Goal: Task Accomplishment & Management: Use online tool/utility

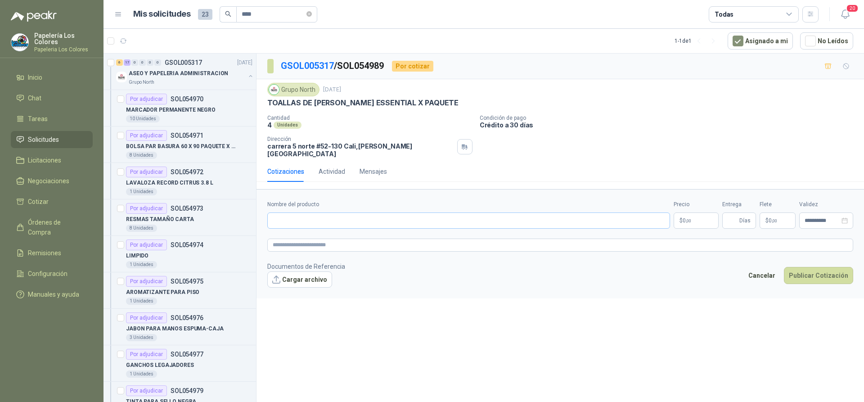
scroll to position [536, 0]
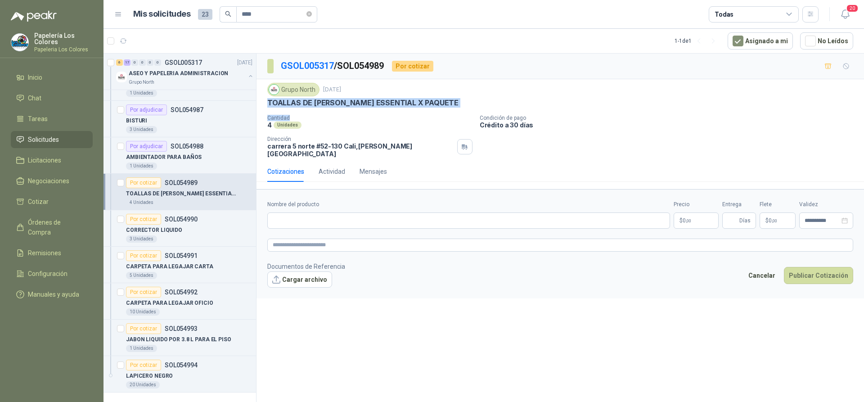
drag, startPoint x: 268, startPoint y: 100, endPoint x: 448, endPoint y: 112, distance: 180.0
click at [448, 112] on div "Grupo North 5 sept, 2025 TOALLAS DE MANO SCOTT ESSENTIAL X PAQUETE Cantidad 4 U…" at bounding box center [560, 120] width 586 height 75
click at [442, 114] on div "Grupo North 5 sept, 2025 TOALLAS DE MANO SCOTT ESSENTIAL X PAQUETE Cantidad 4 U…" at bounding box center [560, 120] width 586 height 75
drag, startPoint x: 445, startPoint y: 103, endPoint x: 269, endPoint y: 108, distance: 176.1
click at [269, 108] on div "TOALLAS DE [PERSON_NAME] ESSENTIAL X PAQUETE" at bounding box center [560, 102] width 586 height 9
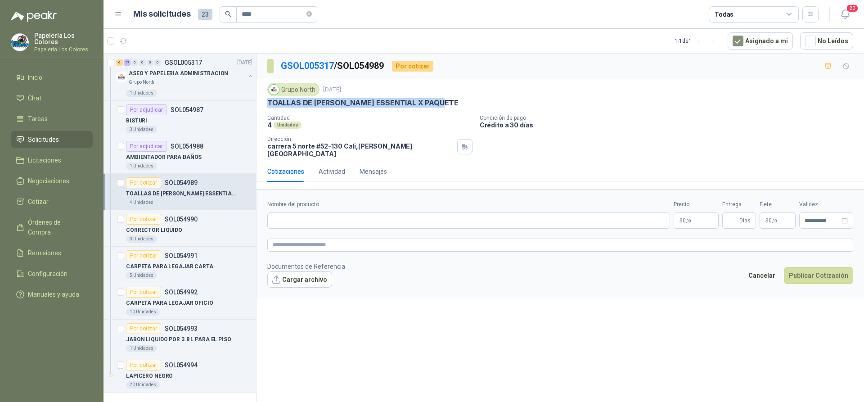
copy p "TOALLAS DE [PERSON_NAME] ESSENTIAL X PAQUETE"
click at [298, 220] on input "Nombre del producto" at bounding box center [468, 220] width 403 height 16
paste input "**********"
type input "**********"
click at [707, 215] on body "Papelería Los Colores Papeleria Los Colores Inicio Chat Tareas Solicitudes Lici…" at bounding box center [432, 201] width 864 height 402
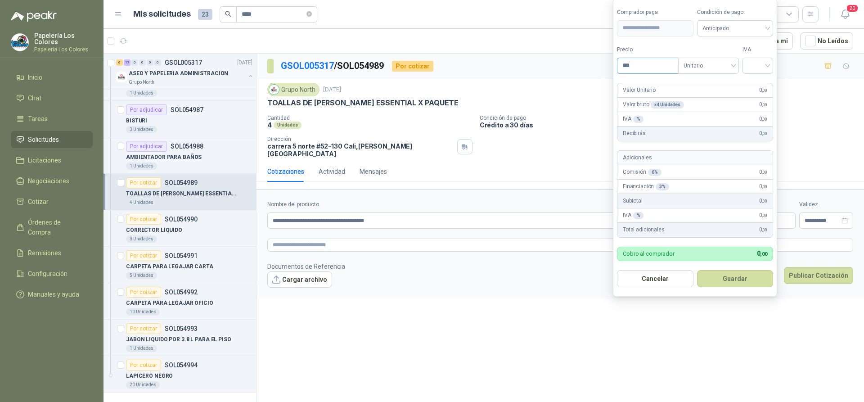
click at [659, 65] on input "***" at bounding box center [648, 65] width 61 height 15
click at [724, 29] on span "Anticipado" at bounding box center [736, 29] width 66 height 14
type input "*******"
click at [739, 58] on div "Crédito a 30 días" at bounding box center [736, 61] width 63 height 10
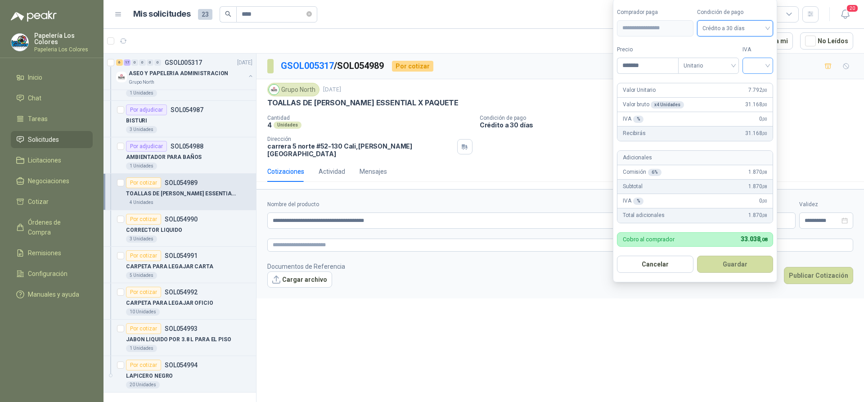
click at [753, 69] on input "search" at bounding box center [758, 65] width 20 height 14
click at [756, 85] on div "19%" at bounding box center [760, 84] width 17 height 10
click at [743, 267] on button "Guardar" at bounding box center [736, 264] width 77 height 17
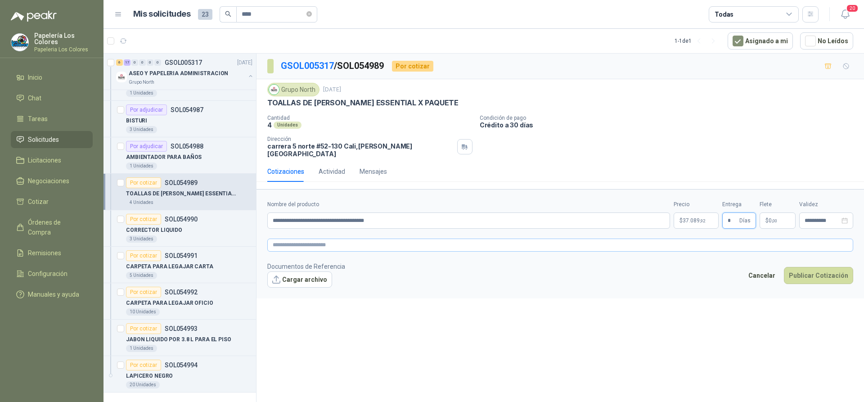
type input "*"
click at [455, 241] on textarea at bounding box center [560, 245] width 586 height 13
click at [329, 239] on textarea at bounding box center [560, 245] width 586 height 13
paste textarea "**********"
type textarea "**********"
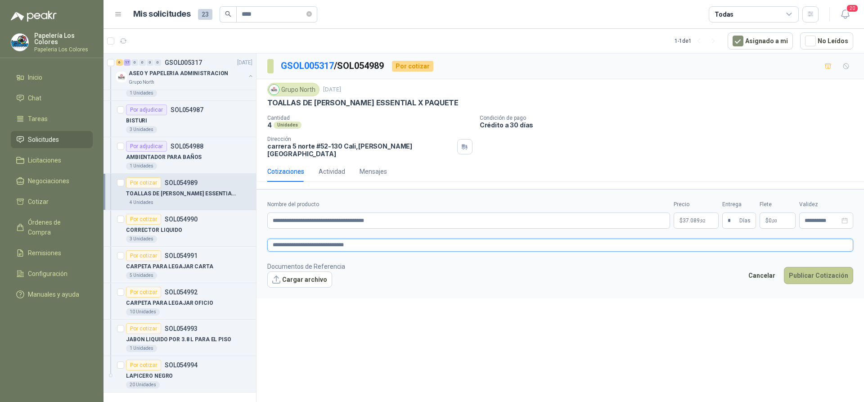
type textarea "**********"
click at [820, 267] on button "Publicar Cotización" at bounding box center [818, 275] width 69 height 17
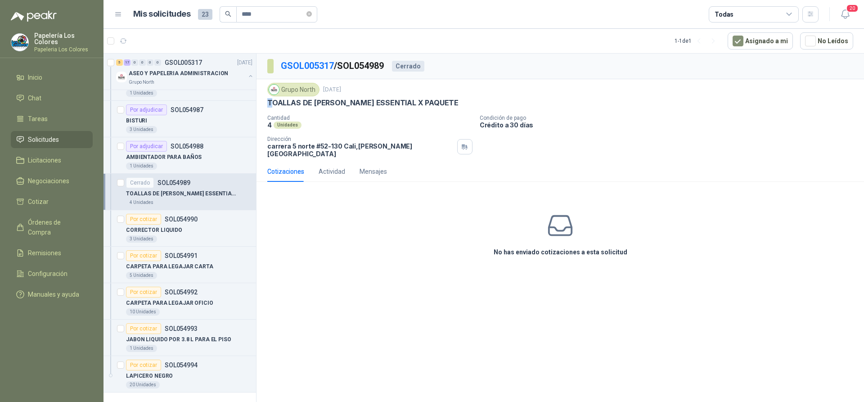
click at [270, 101] on p "TOALLAS DE [PERSON_NAME] ESSENTIAL X PAQUETE" at bounding box center [362, 102] width 191 height 9
click at [574, 226] on icon at bounding box center [560, 226] width 28 height 28
click at [567, 221] on icon at bounding box center [560, 225] width 23 height 19
click at [134, 216] on div "Por cotizar" at bounding box center [143, 219] width 35 height 11
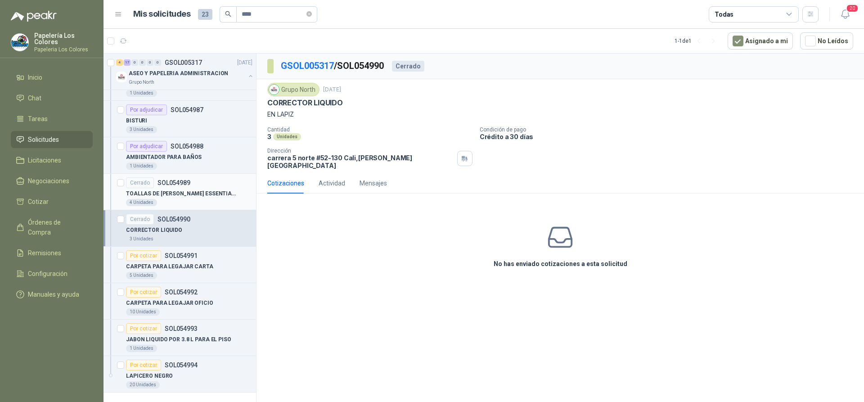
click at [201, 183] on div "Cerrado SOL054989" at bounding box center [189, 182] width 126 height 11
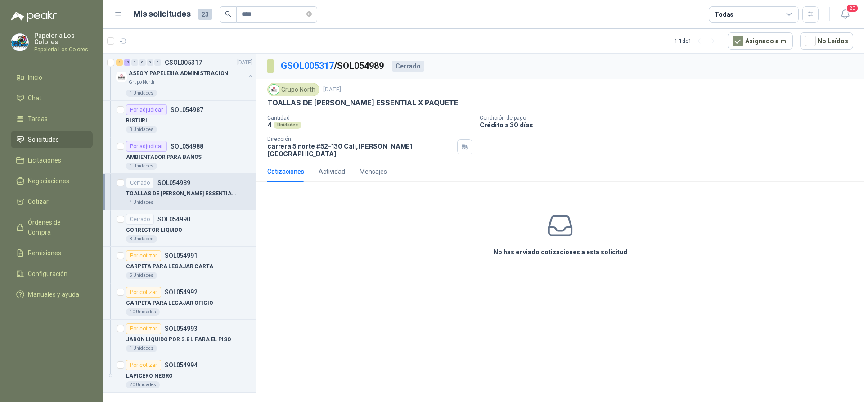
click at [215, 189] on div "TOALLAS DE [PERSON_NAME] ESSENTIAL X PAQUETE" at bounding box center [189, 193] width 126 height 11
click at [331, 101] on p "TOALLAS DE [PERSON_NAME] ESSENTIAL X PAQUETE" at bounding box center [362, 102] width 191 height 9
click at [565, 234] on div "No has enviado cotizaciones a esta solicitud" at bounding box center [561, 234] width 608 height 90
drag, startPoint x: 565, startPoint y: 221, endPoint x: 511, endPoint y: 195, distance: 59.8
click at [511, 195] on div "No has enviado cotizaciones a esta solicitud" at bounding box center [561, 234] width 608 height 90
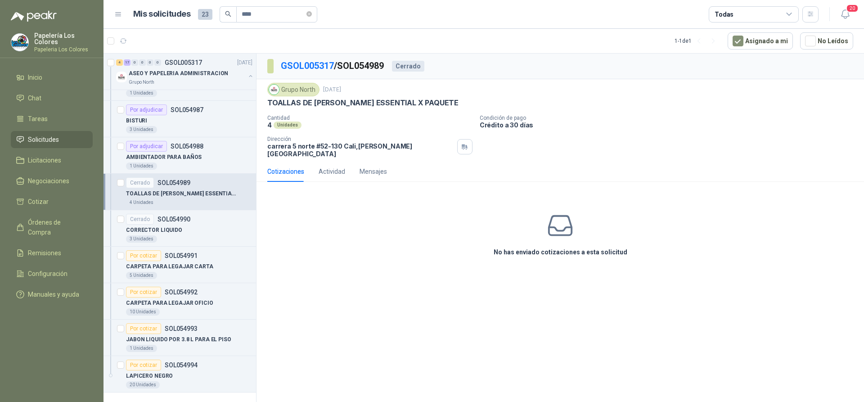
click at [411, 67] on div "Cerrado" at bounding box center [408, 66] width 32 height 11
drag, startPoint x: 422, startPoint y: 65, endPoint x: 392, endPoint y: 67, distance: 29.8
click at [392, 67] on div "GSOL005317 / SOL054989 Cerrado" at bounding box center [345, 66] width 157 height 14
click at [419, 79] on div "Grupo North 5 sept, 2025 TOALLAS DE MANO SCOTT ESSENTIAL X PAQUETE Cantidad 4 U…" at bounding box center [561, 120] width 608 height 82
click at [318, 65] on link "GSOL005317" at bounding box center [307, 65] width 53 height 11
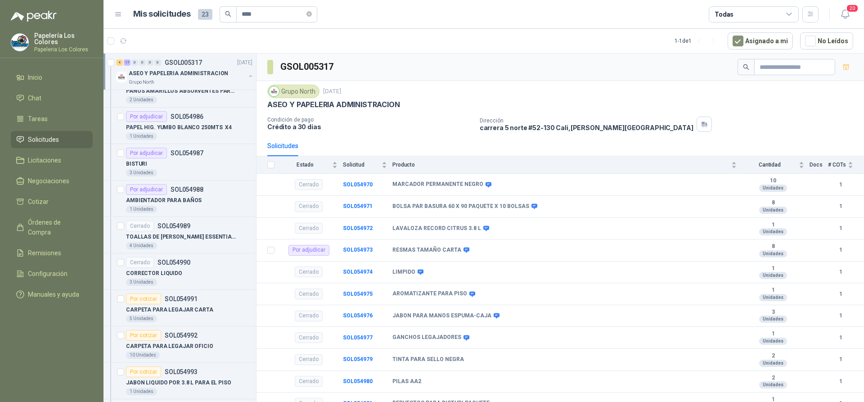
scroll to position [536, 0]
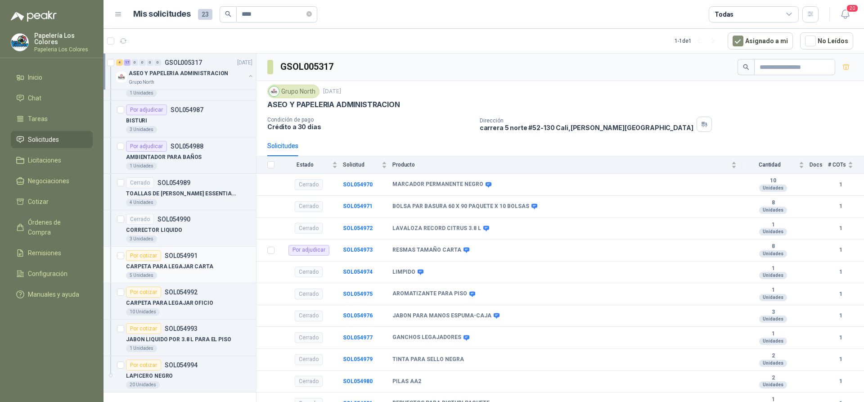
click at [144, 253] on div "Por cotizar" at bounding box center [143, 255] width 35 height 11
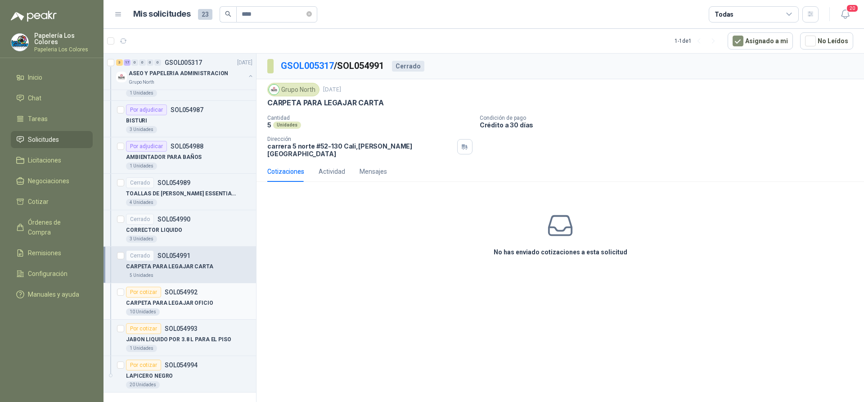
click at [133, 290] on div "Por cotizar" at bounding box center [143, 292] width 35 height 11
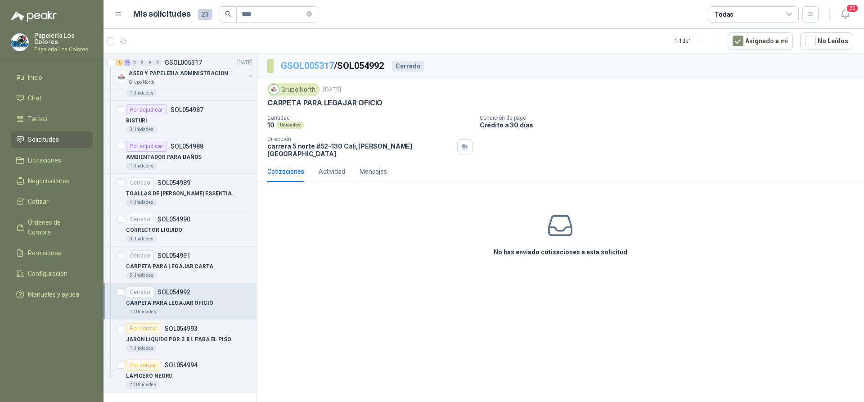
click at [313, 63] on link "GSOL005317" at bounding box center [307, 65] width 53 height 11
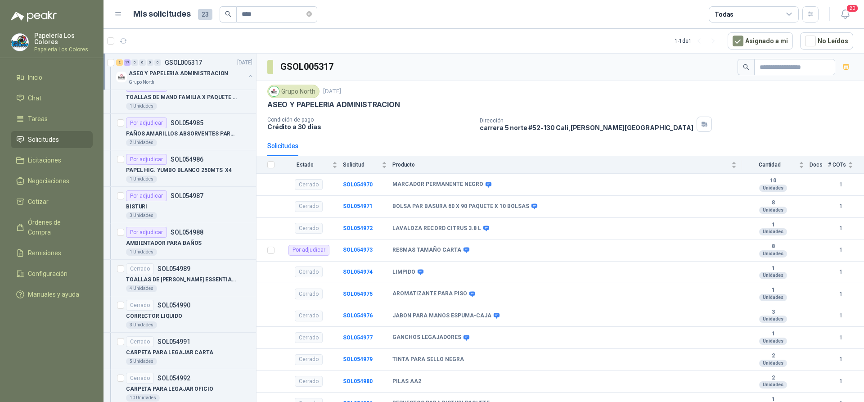
scroll to position [536, 0]
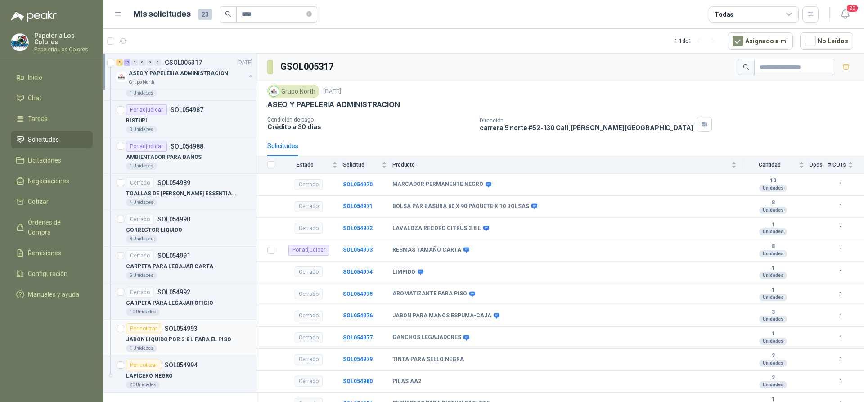
click at [144, 324] on div "Por cotizar" at bounding box center [143, 328] width 35 height 11
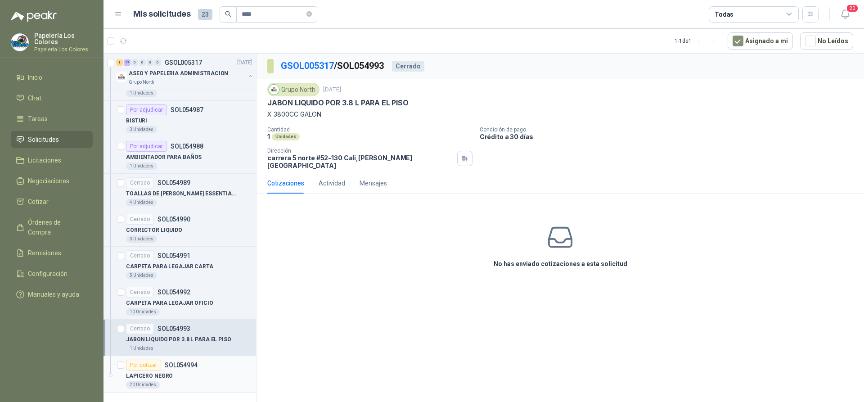
click at [142, 366] on div "Por cotizar" at bounding box center [143, 365] width 35 height 11
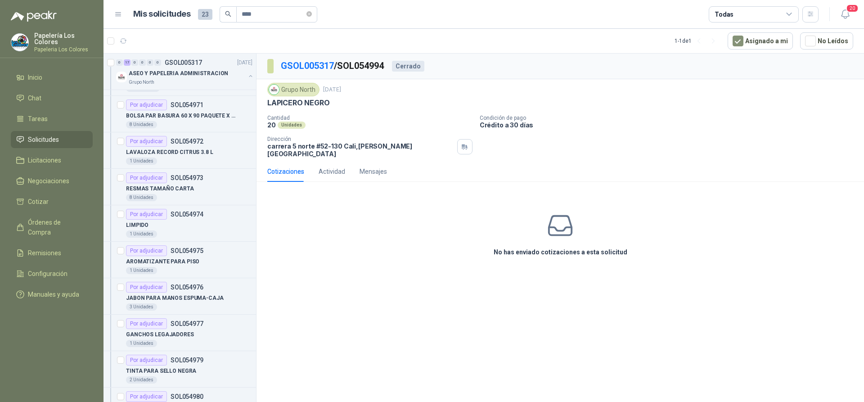
scroll to position [28, 0]
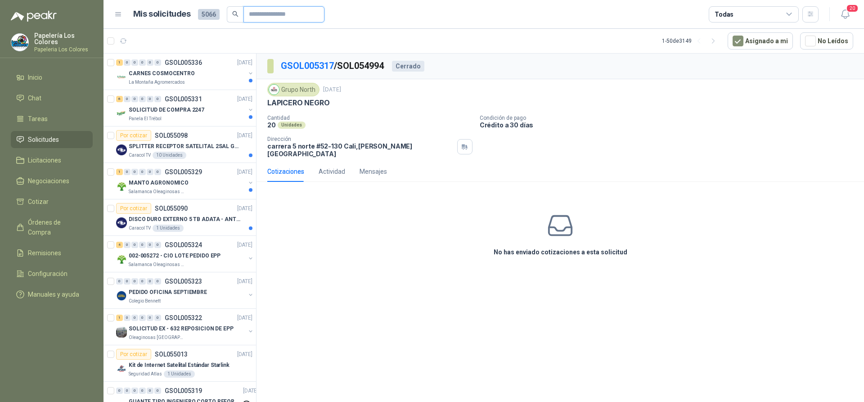
click at [260, 13] on input "text" at bounding box center [280, 14] width 63 height 15
type input "****"
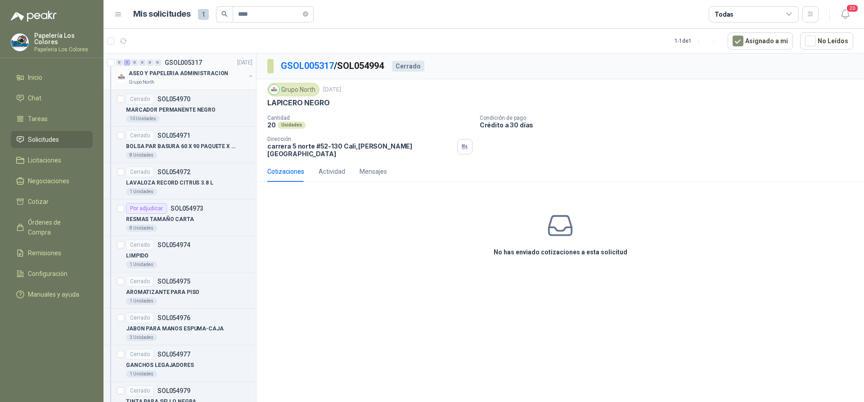
click at [202, 74] on p "ASEO Y PAPELERIA ADMINISTRACION" at bounding box center [178, 73] width 99 height 9
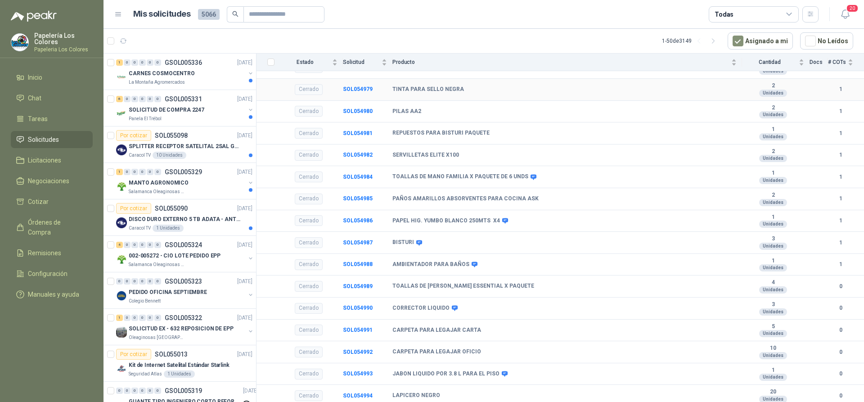
scroll to position [272, 0]
click at [195, 133] on div "Por cotizar SOL055098 08/09/25" at bounding box center [184, 135] width 136 height 11
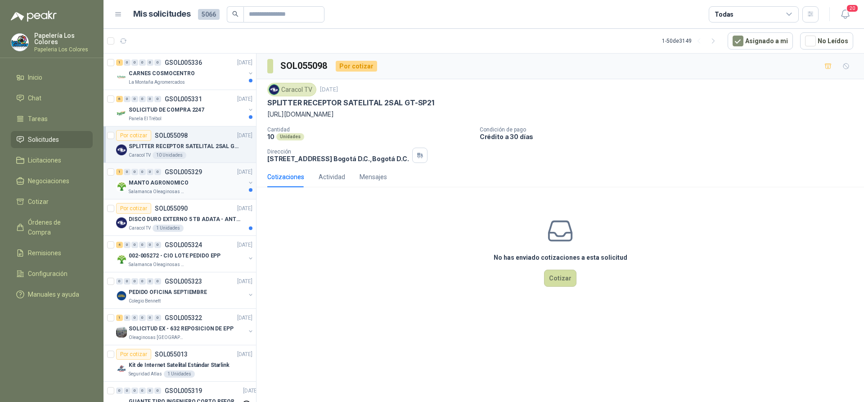
click at [202, 185] on div "MANTO AGRONOMICO" at bounding box center [187, 182] width 117 height 11
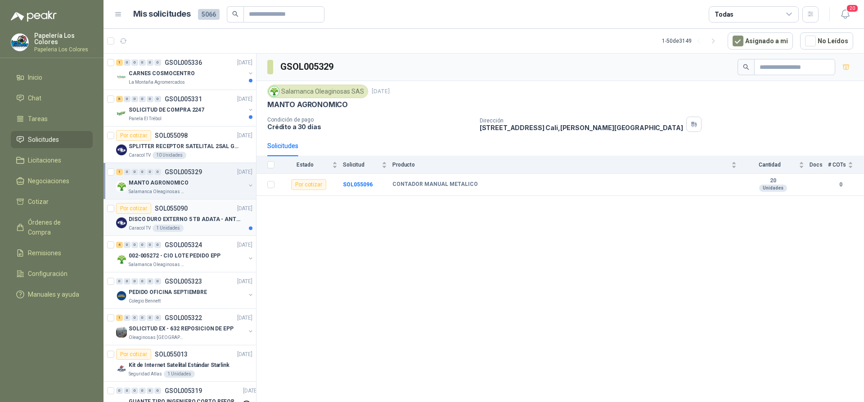
click at [201, 203] on div "Por cotizar SOL055090 08/09/25" at bounding box center [184, 208] width 136 height 11
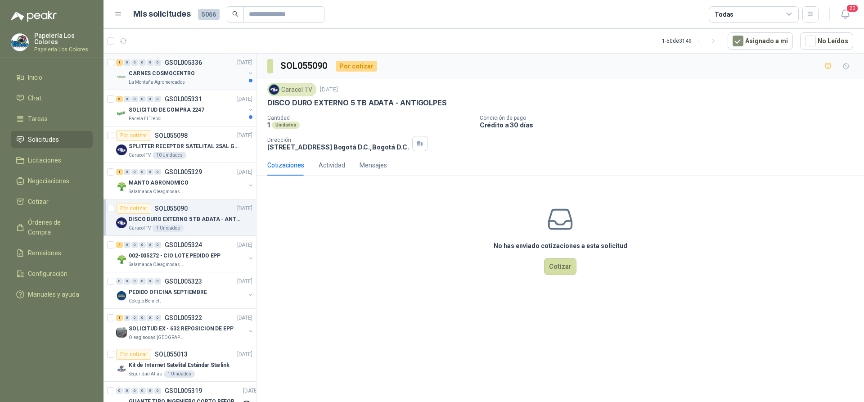
click at [205, 74] on div "CARNES COSMOCENTRO" at bounding box center [187, 73] width 117 height 11
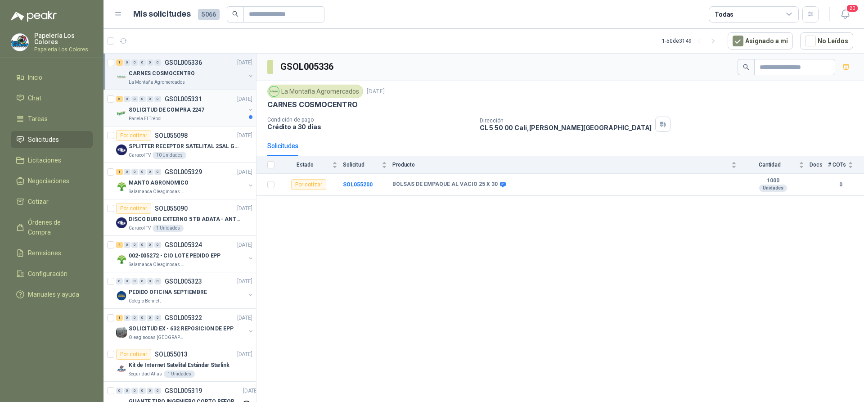
click at [214, 109] on div "SOLICITUD DE COMPRA 2247" at bounding box center [187, 109] width 117 height 11
